Goal: Information Seeking & Learning: Learn about a topic

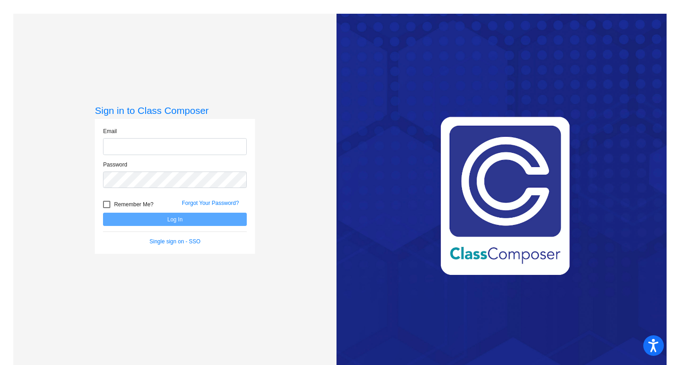
type input "[PERSON_NAME][EMAIL_ADDRESS][PERSON_NAME][DOMAIN_NAME]"
click at [131, 203] on span "Remember Me?" at bounding box center [133, 204] width 39 height 11
click at [107, 208] on input "Remember Me?" at bounding box center [106, 208] width 0 height 0
checkbox input "true"
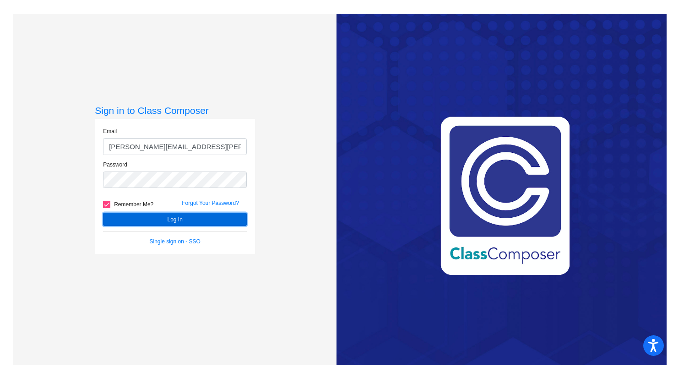
click at [173, 215] on button "Log In" at bounding box center [175, 219] width 144 height 13
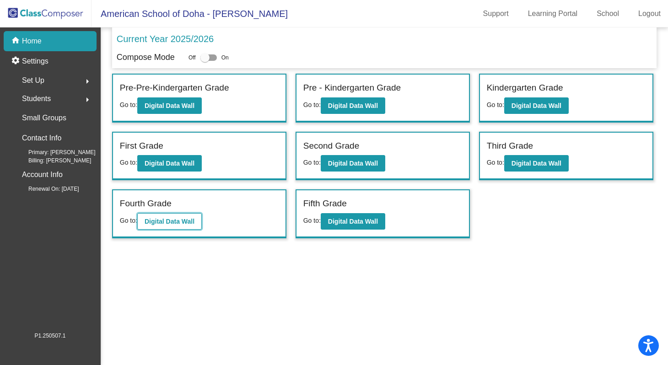
click at [179, 224] on b "Digital Data Wall" at bounding box center [170, 221] width 50 height 7
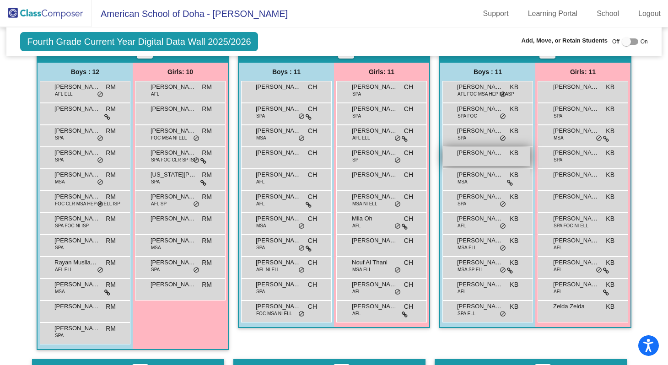
scroll to position [252, 0]
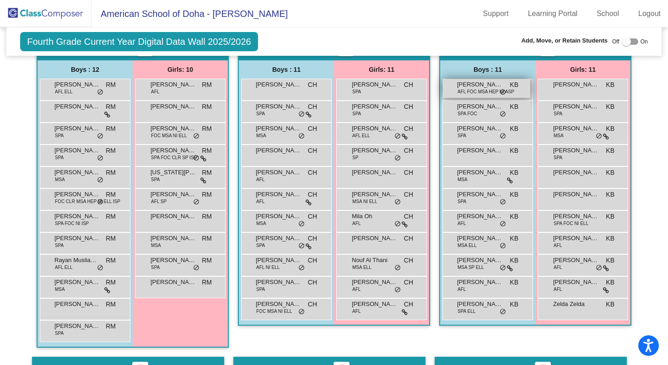
click at [475, 87] on span "[PERSON_NAME]" at bounding box center [480, 84] width 46 height 9
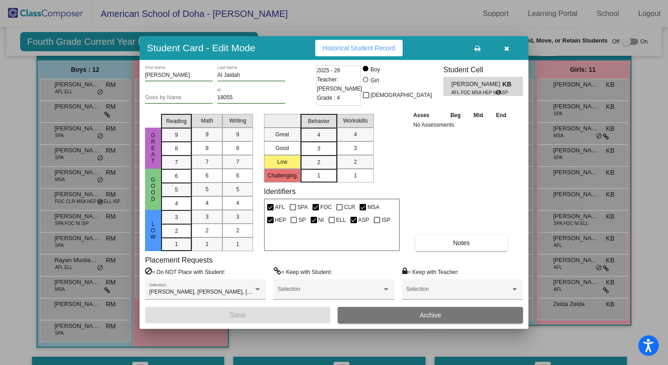
click at [506, 46] on icon "button" at bounding box center [507, 48] width 5 height 6
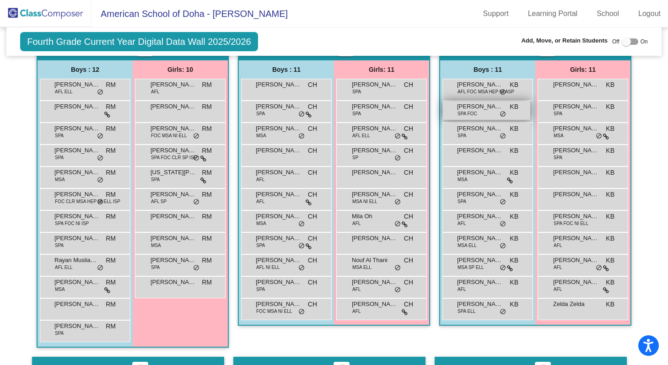
click at [473, 107] on span "[PERSON_NAME]" at bounding box center [480, 106] width 46 height 9
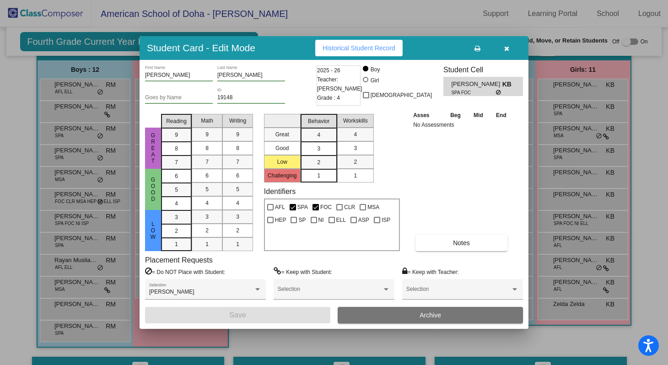
click at [507, 49] on icon "button" at bounding box center [507, 48] width 5 height 6
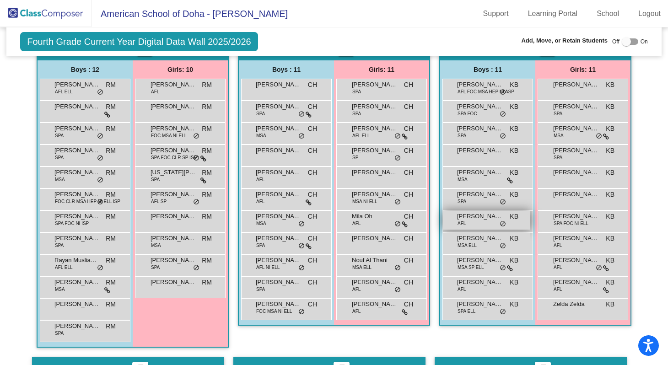
click at [474, 223] on div "[PERSON_NAME] Ladki AFL KB lock do_not_disturb_alt" at bounding box center [486, 220] width 87 height 19
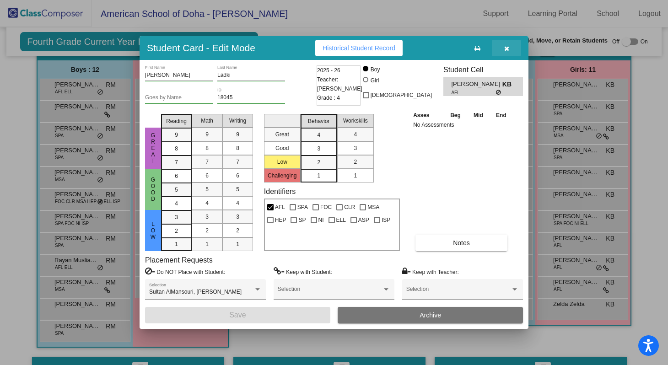
click at [505, 49] on icon "button" at bounding box center [507, 48] width 5 height 6
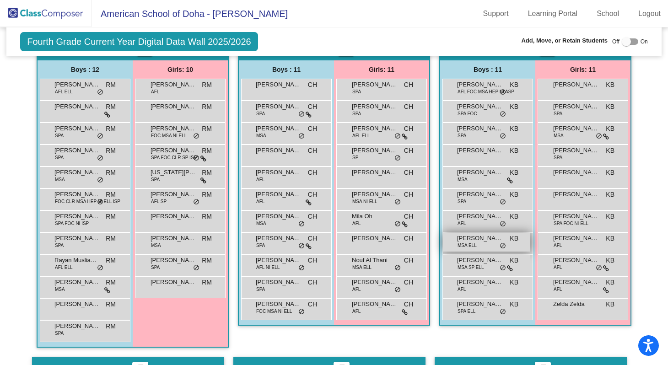
click at [471, 244] on span "MSA ELL" at bounding box center [467, 245] width 19 height 7
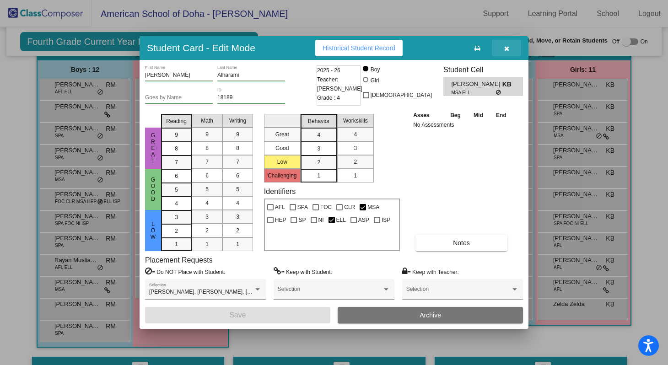
click at [507, 49] on icon "button" at bounding box center [507, 48] width 5 height 6
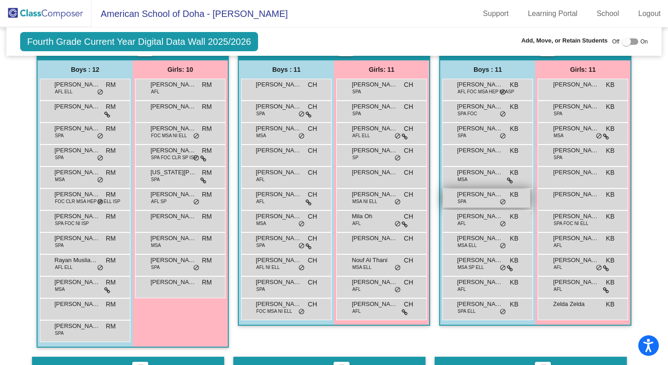
click at [476, 199] on div "Arjun Bansal SPA KB lock do_not_disturb_alt" at bounding box center [486, 198] width 87 height 19
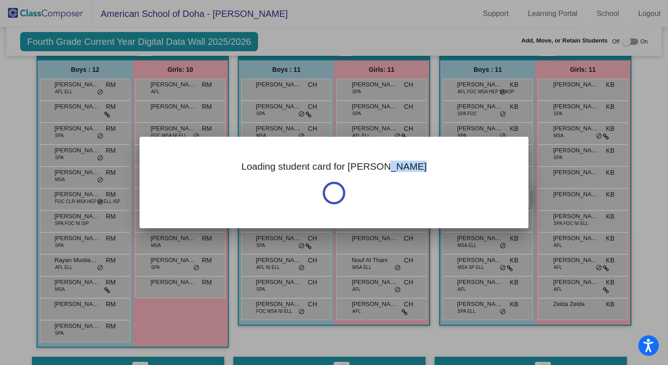
click at [476, 199] on div "Loading student card for [PERSON_NAME]" at bounding box center [334, 183] width 389 height 92
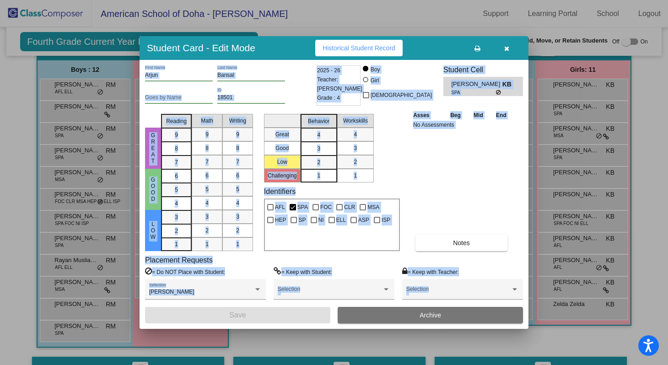
click at [371, 261] on div "Placement Requests = Do NOT Place with Student: [PERSON_NAME] Selection = Keep …" at bounding box center [334, 281] width 378 height 51
click at [507, 49] on icon "button" at bounding box center [507, 48] width 5 height 6
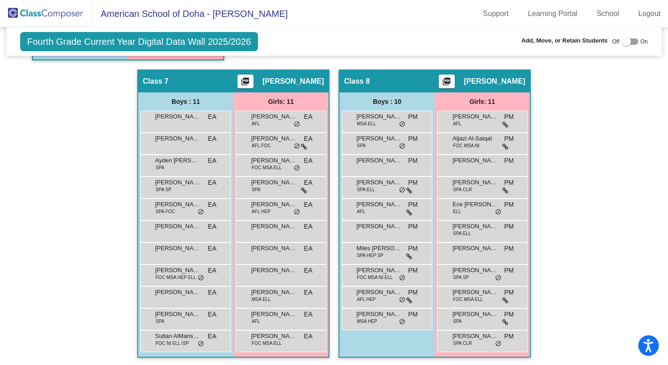
scroll to position [883, 0]
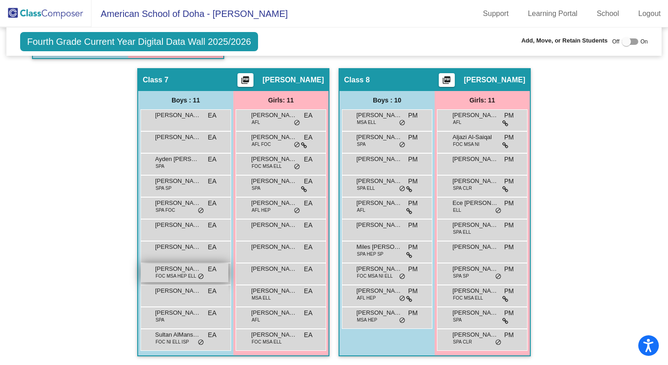
click at [165, 270] on span "[PERSON_NAME]" at bounding box center [178, 269] width 46 height 9
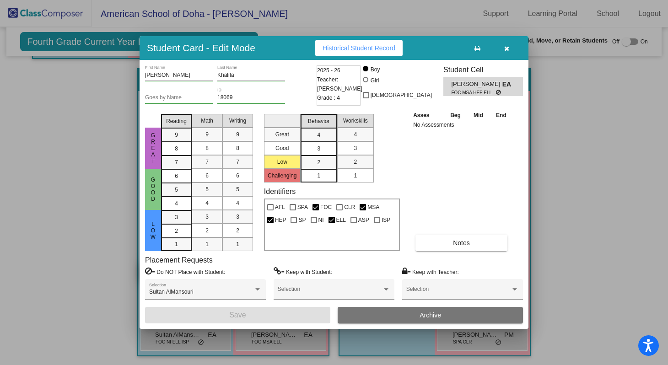
scroll to position [0, 0]
click at [505, 50] on icon "button" at bounding box center [507, 48] width 5 height 6
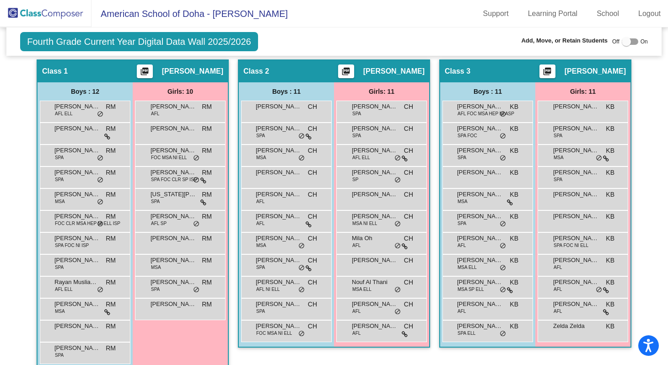
scroll to position [232, 0]
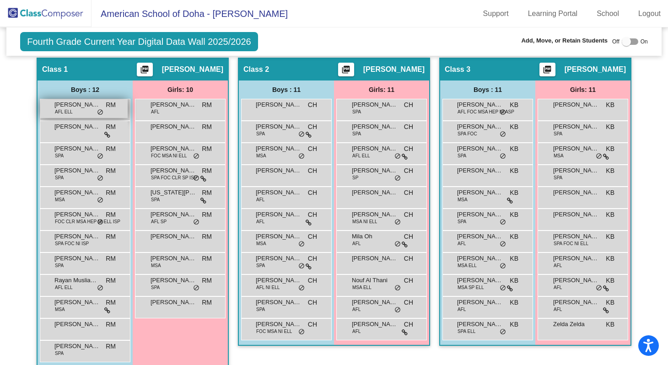
click at [75, 105] on span "[PERSON_NAME]" at bounding box center [77, 104] width 46 height 9
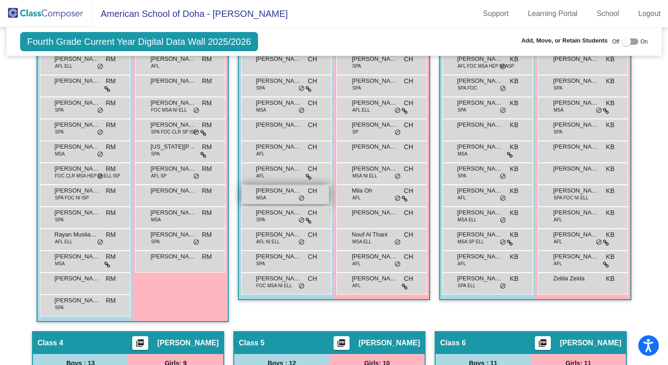
scroll to position [148, 0]
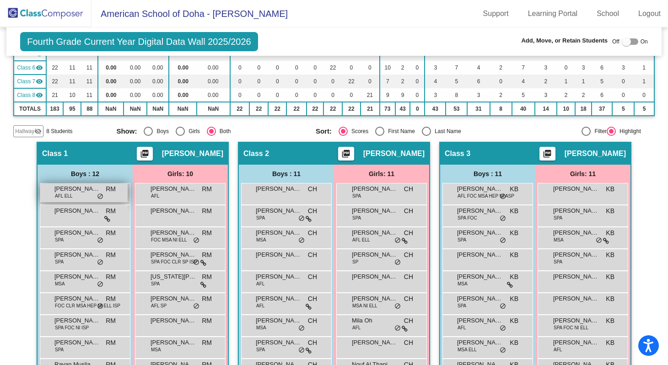
click at [69, 193] on span "AFL ELL" at bounding box center [64, 196] width 18 height 7
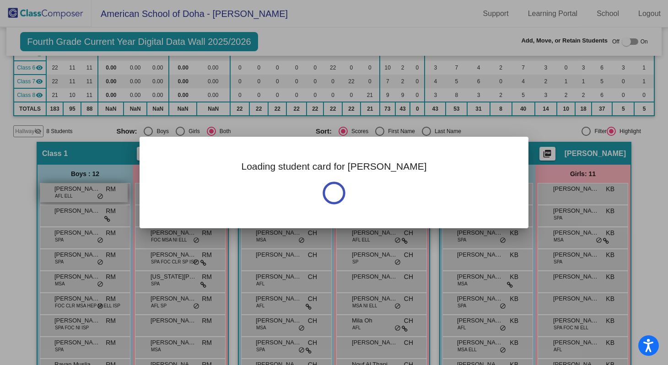
click at [69, 193] on div at bounding box center [334, 182] width 668 height 365
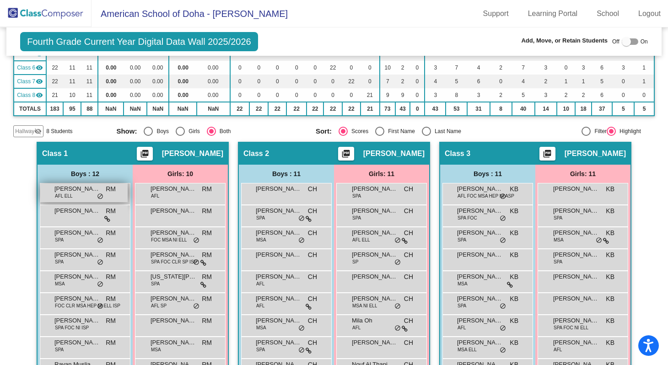
click at [65, 197] on span "AFL ELL" at bounding box center [64, 196] width 18 height 7
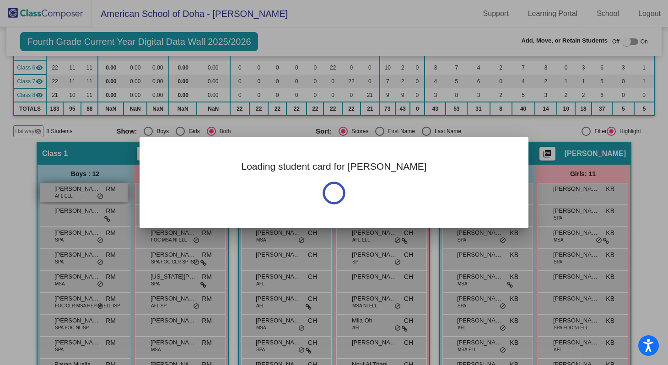
click at [65, 197] on div at bounding box center [334, 182] width 668 height 365
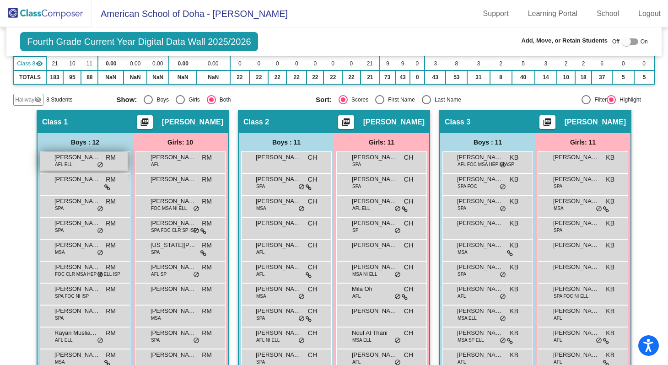
scroll to position [163, 0]
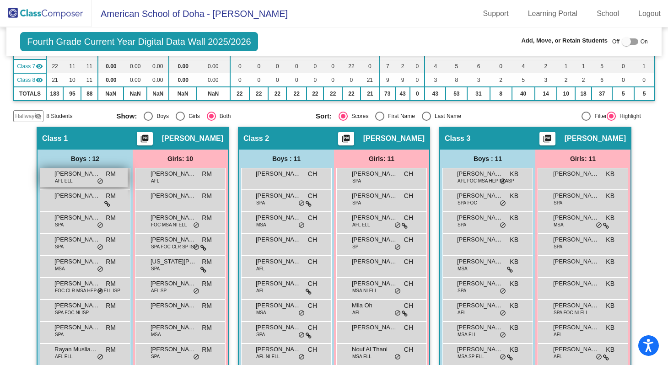
click at [61, 176] on span "[PERSON_NAME]" at bounding box center [77, 173] width 46 height 9
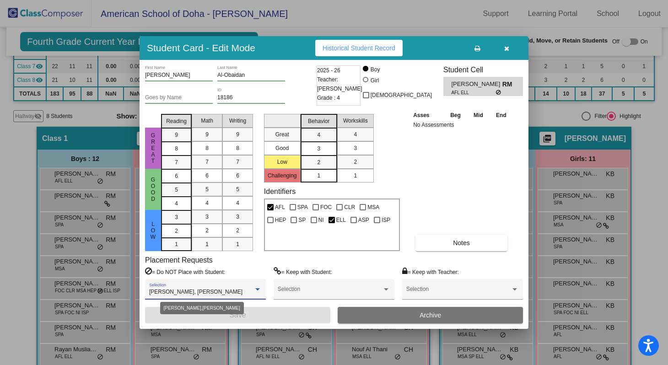
click at [258, 290] on div at bounding box center [257, 289] width 5 height 2
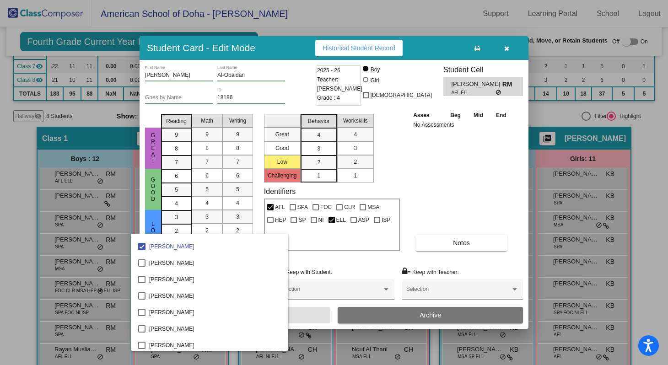
scroll to position [0, 0]
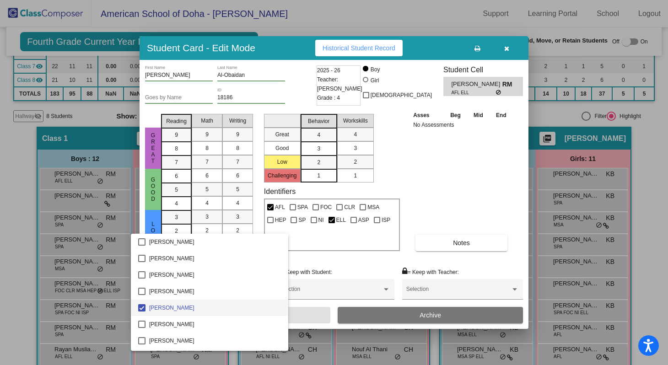
click at [456, 19] on div at bounding box center [334, 182] width 668 height 365
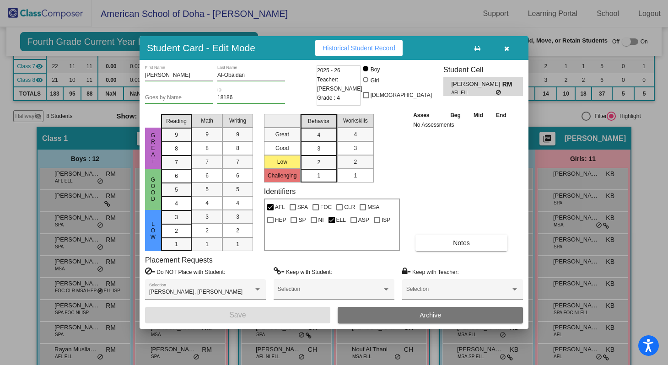
click at [505, 49] on icon "button" at bounding box center [507, 48] width 5 height 6
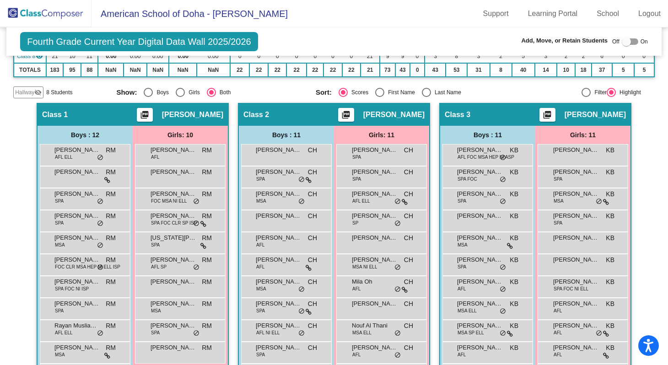
scroll to position [182, 0]
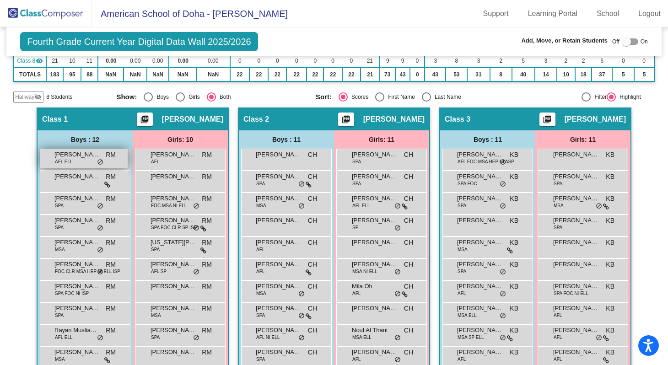
click at [77, 158] on span "[PERSON_NAME]" at bounding box center [77, 154] width 46 height 9
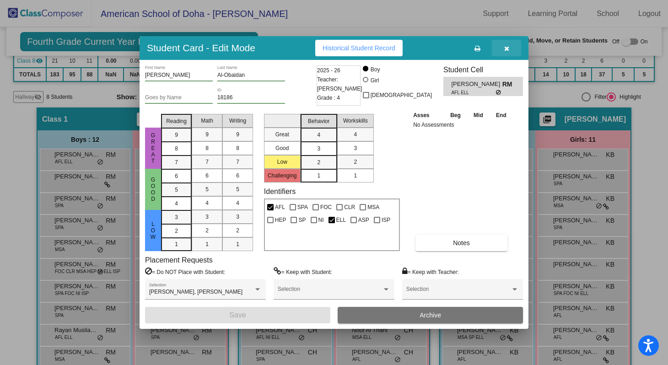
click at [511, 49] on button "button" at bounding box center [506, 48] width 29 height 16
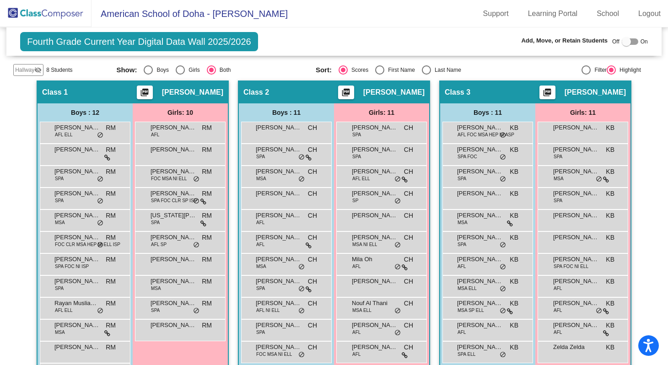
scroll to position [214, 0]
